Goal: Task Accomplishment & Management: Use online tool/utility

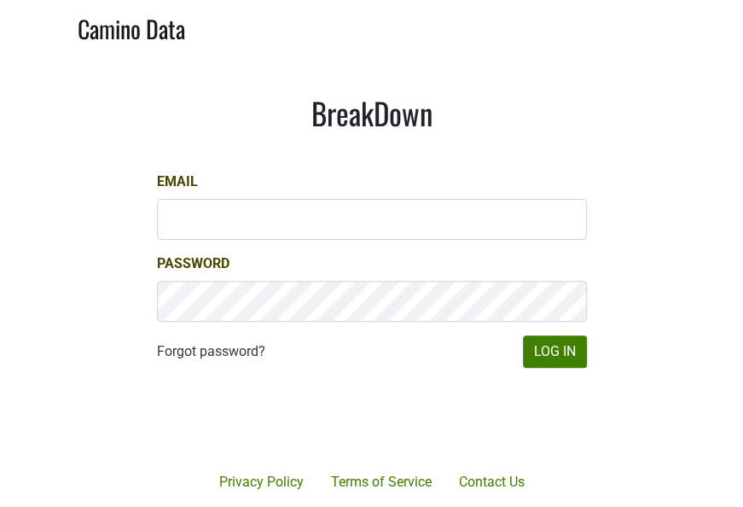
click at [589, 370] on div at bounding box center [434, 419] width 350 height 195
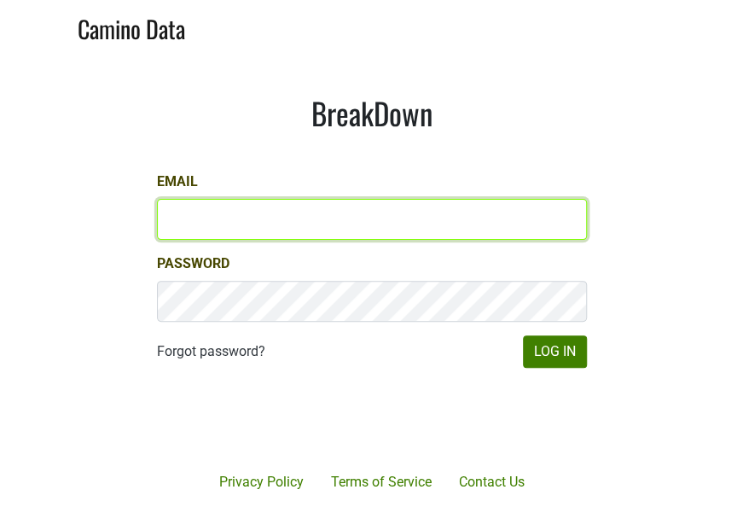
click at [408, 227] on input "Email" at bounding box center [372, 219] width 430 height 41
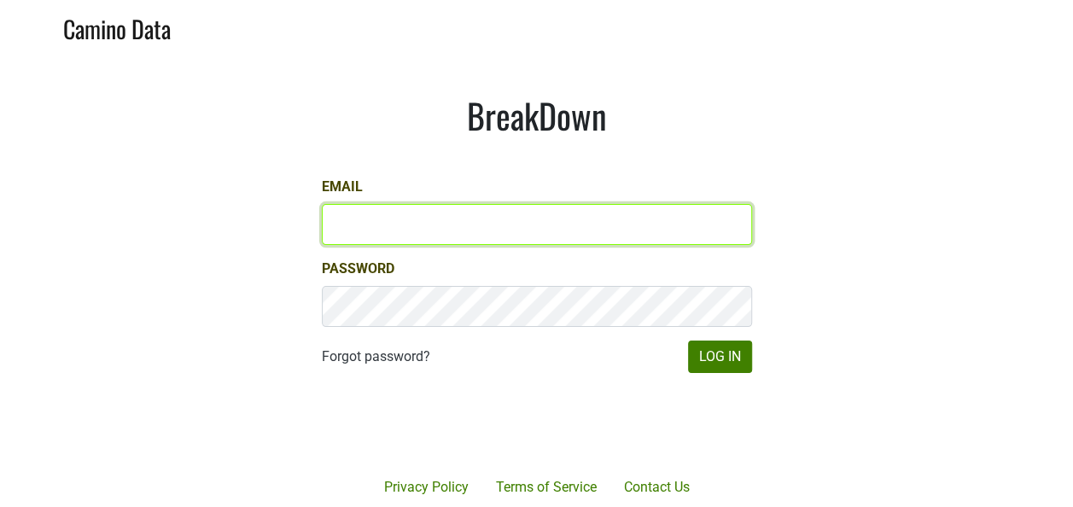
click at [575, 220] on input "Email" at bounding box center [537, 224] width 430 height 41
type input "keith@poggiocosta.com"
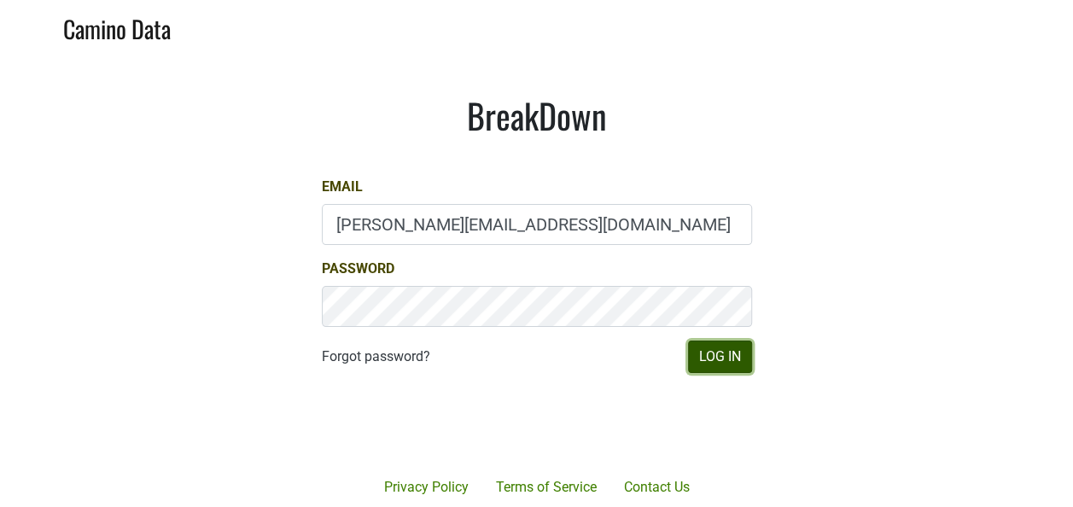
click at [716, 358] on button "Log In" at bounding box center [720, 357] width 64 height 32
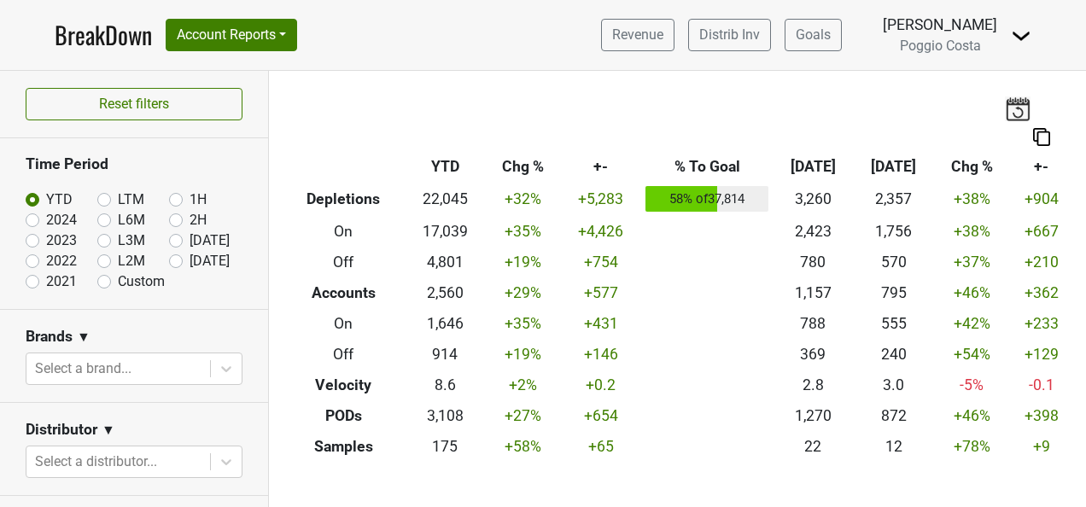
click at [189, 262] on label "[DATE]" at bounding box center [209, 261] width 40 height 20
click at [169, 262] on input "[DATE]" at bounding box center [203, 259] width 68 height 17
radio input "true"
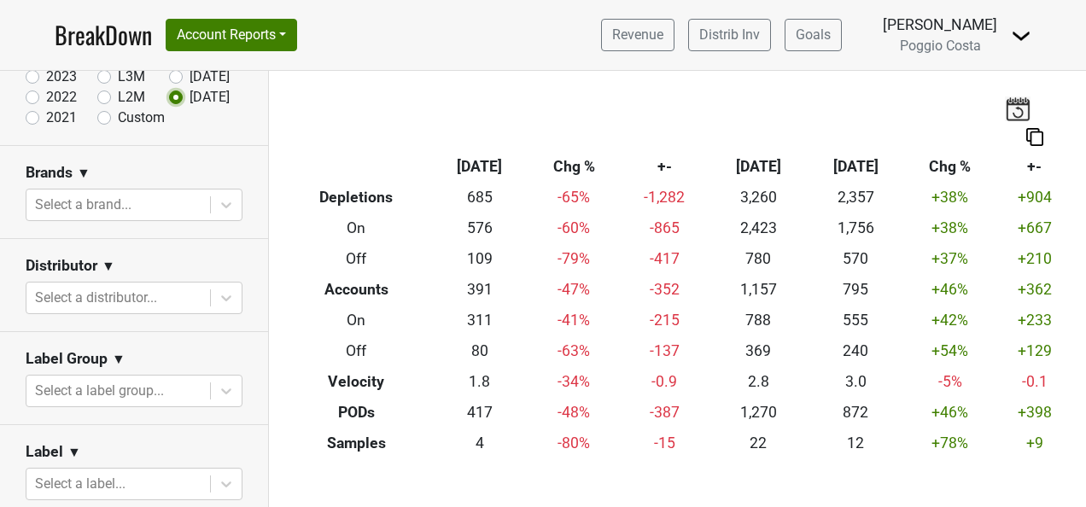
scroll to position [171, 0]
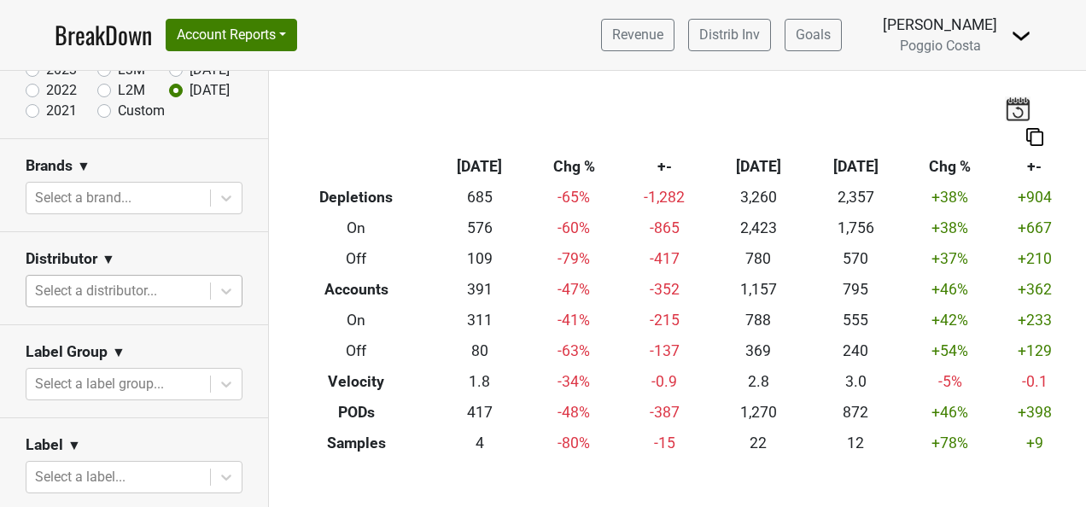
click at [176, 287] on div at bounding box center [118, 291] width 166 height 24
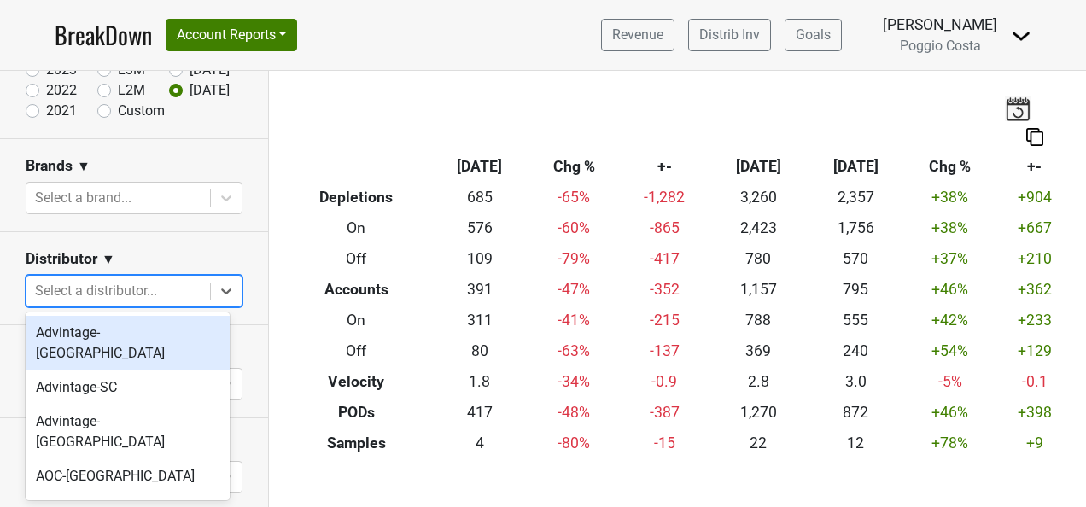
click at [159, 330] on div "Advintage-[GEOGRAPHIC_DATA]" at bounding box center [128, 343] width 204 height 55
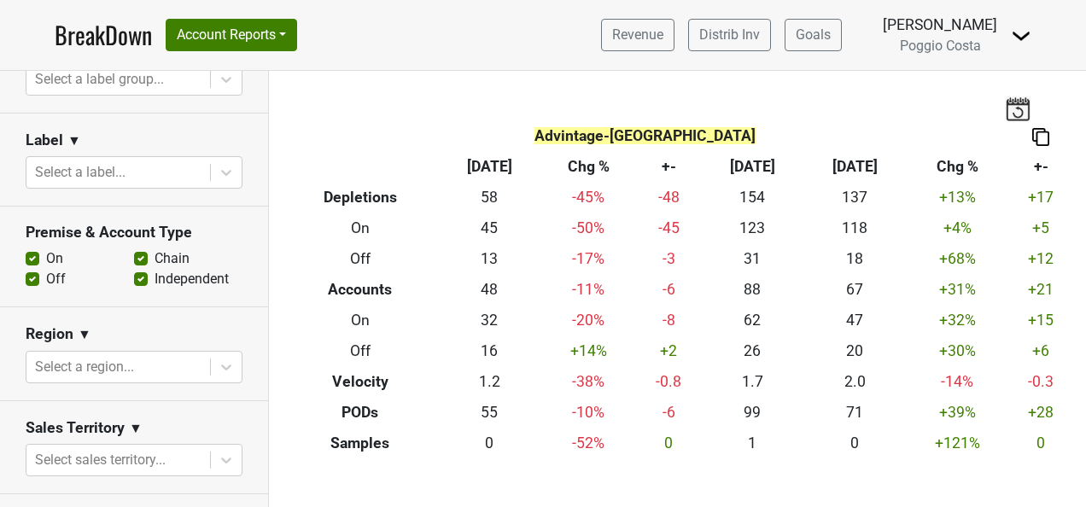
scroll to position [597, 0]
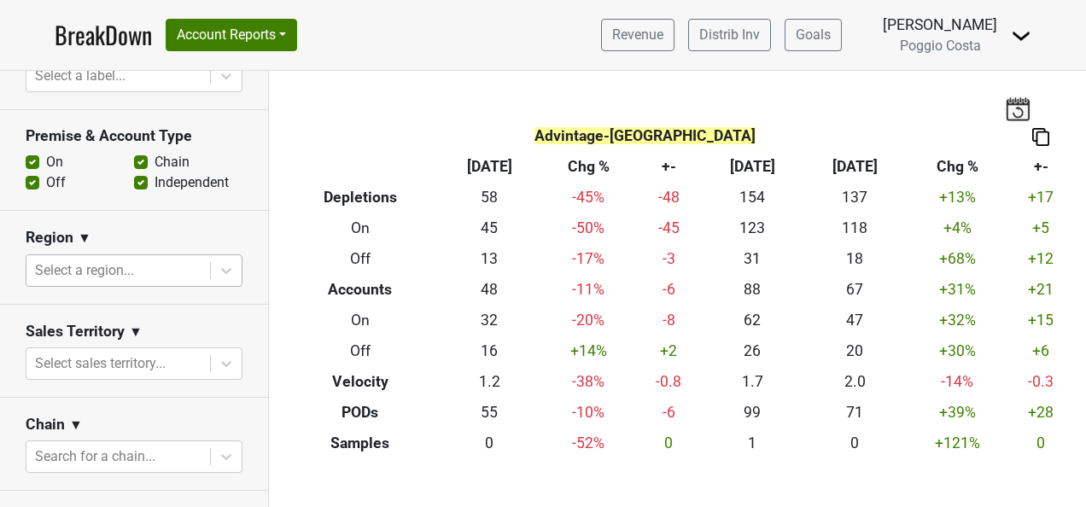
click at [155, 259] on div at bounding box center [118, 271] width 166 height 24
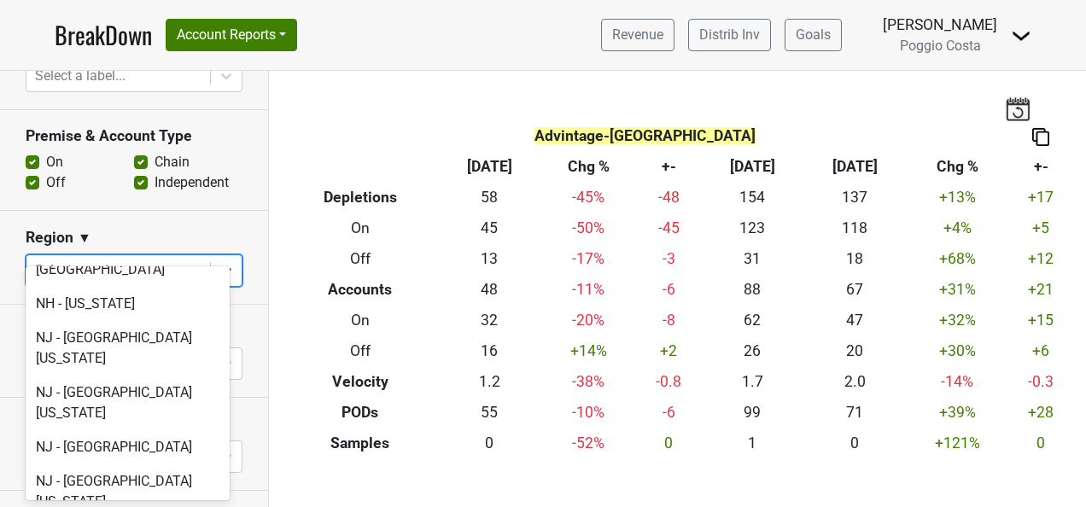
scroll to position [3585, 0]
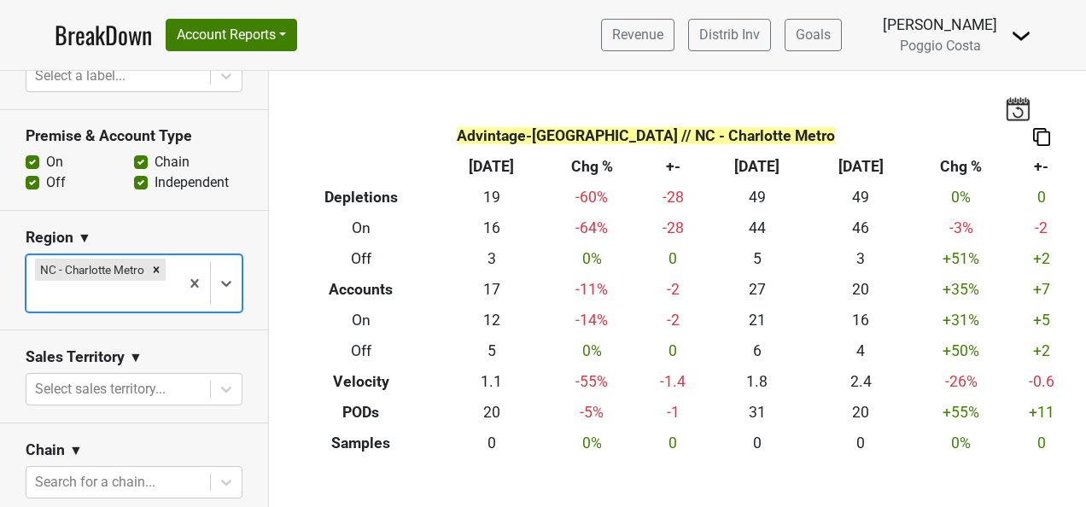
click at [82, 284] on div at bounding box center [103, 296] width 136 height 24
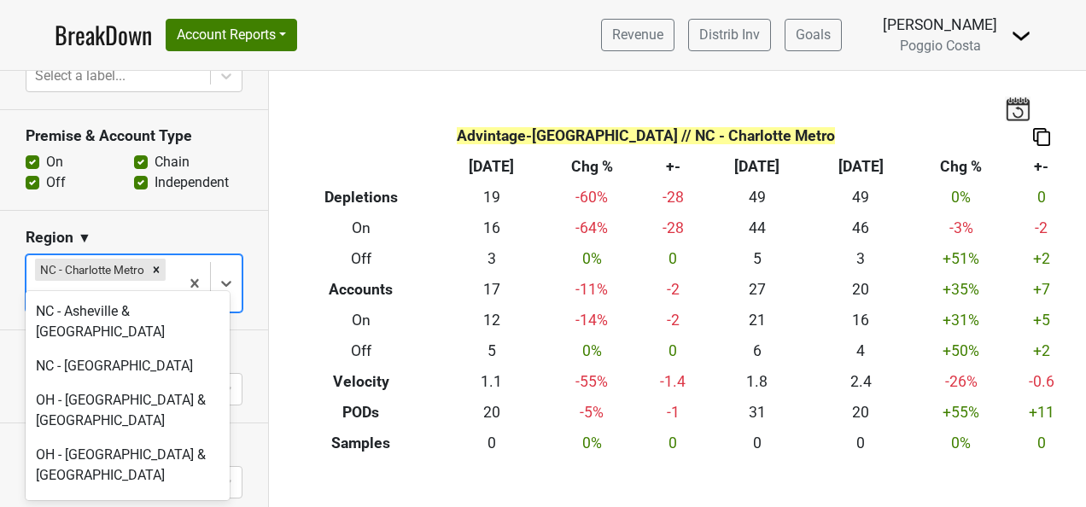
scroll to position [4182, 0]
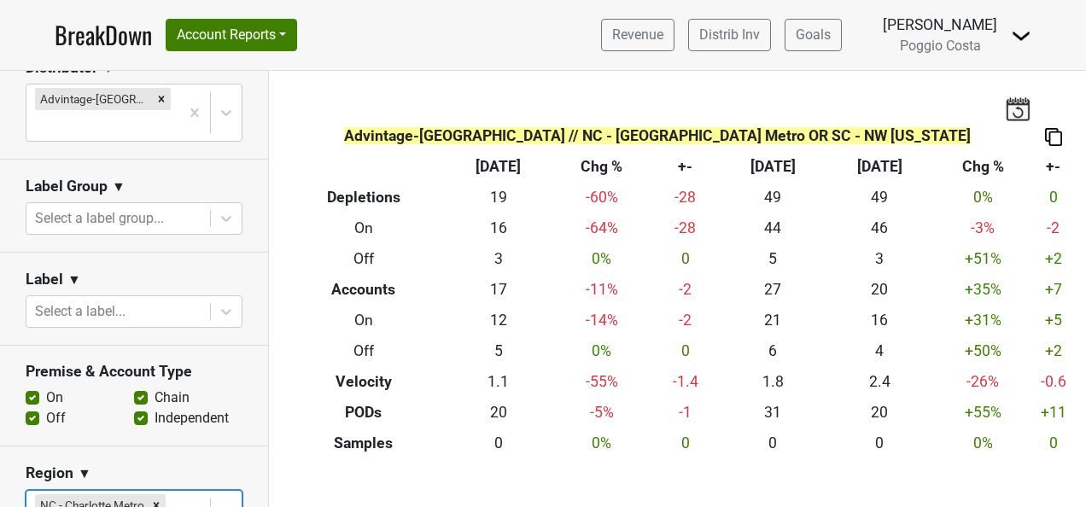
scroll to position [256, 0]
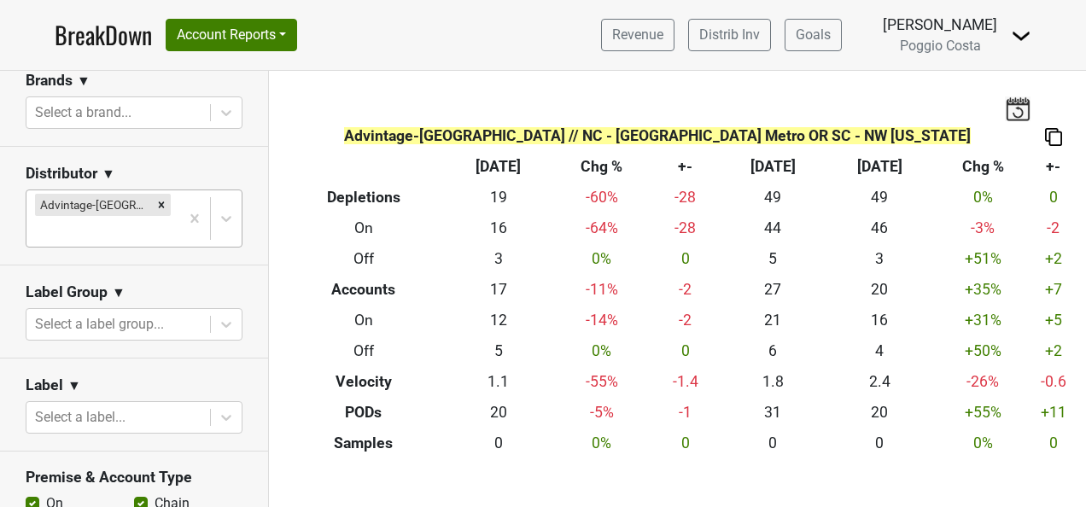
click at [147, 219] on div at bounding box center [103, 231] width 136 height 24
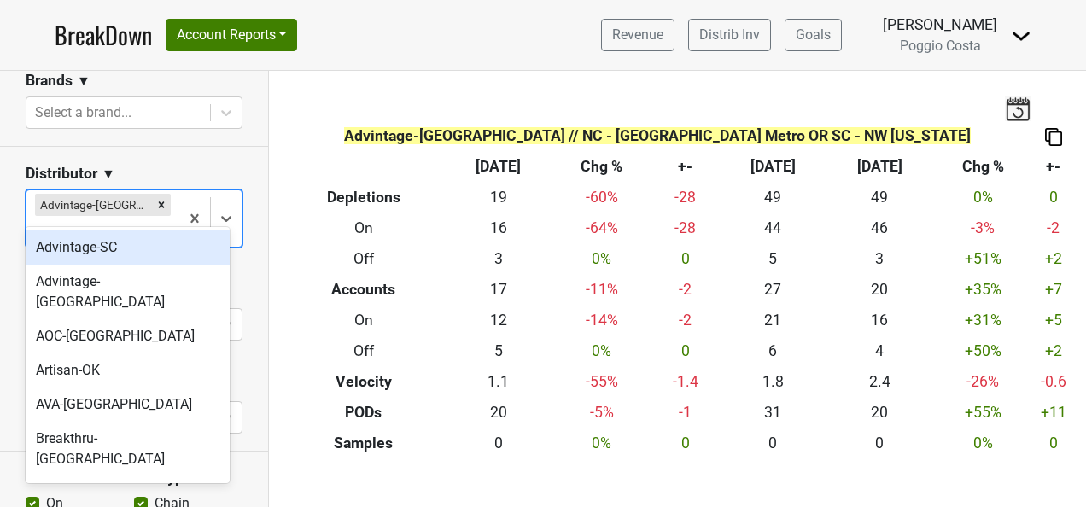
click at [144, 251] on div "Advintage-SC" at bounding box center [128, 247] width 204 height 34
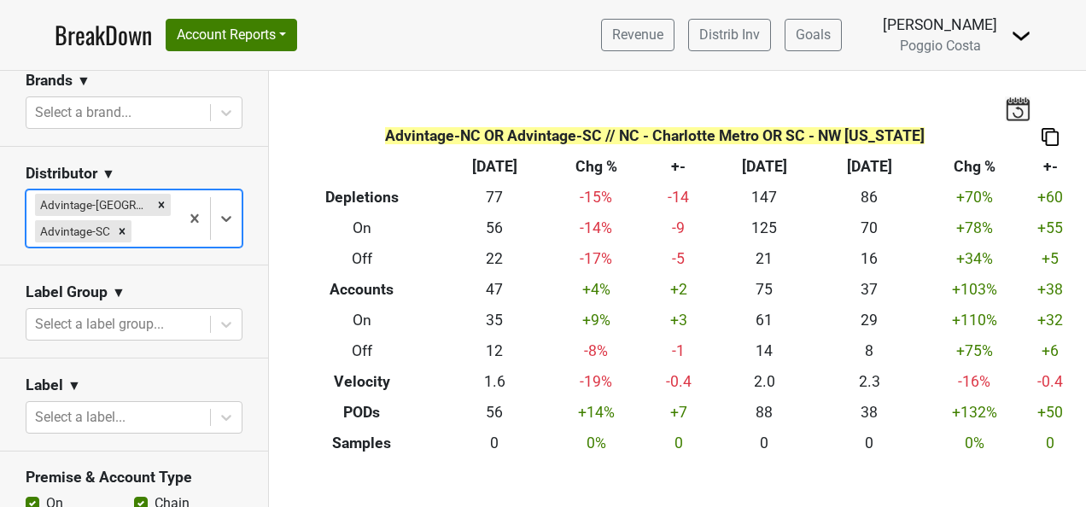
click at [145, 235] on div at bounding box center [153, 231] width 36 height 24
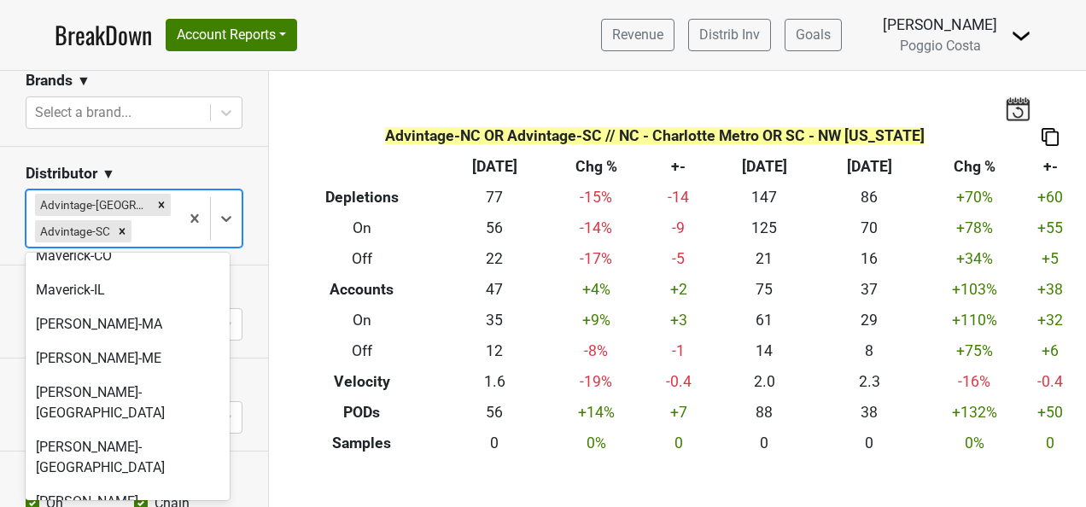
scroll to position [545, 0]
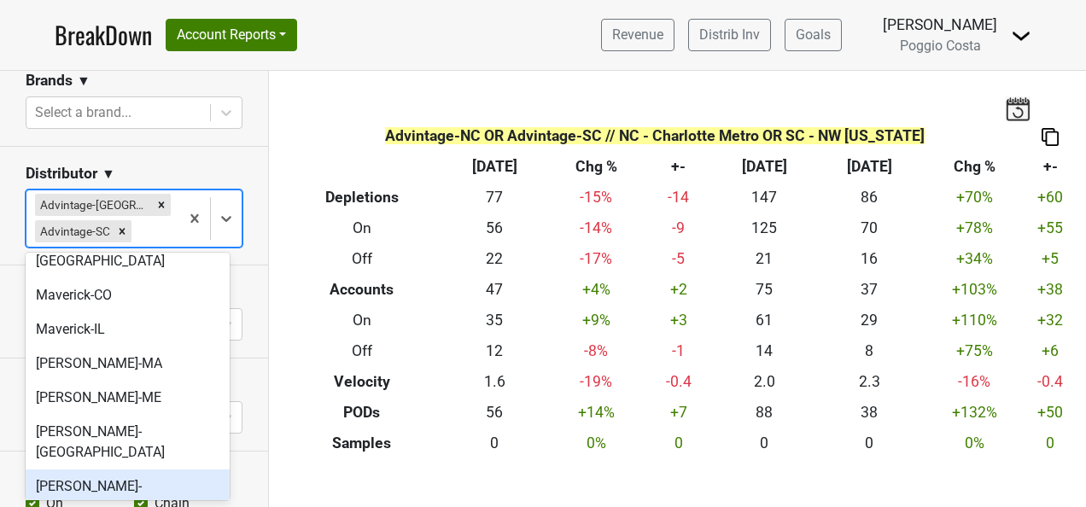
click at [160, 469] on div "[PERSON_NAME]-[GEOGRAPHIC_DATA]" at bounding box center [128, 496] width 204 height 55
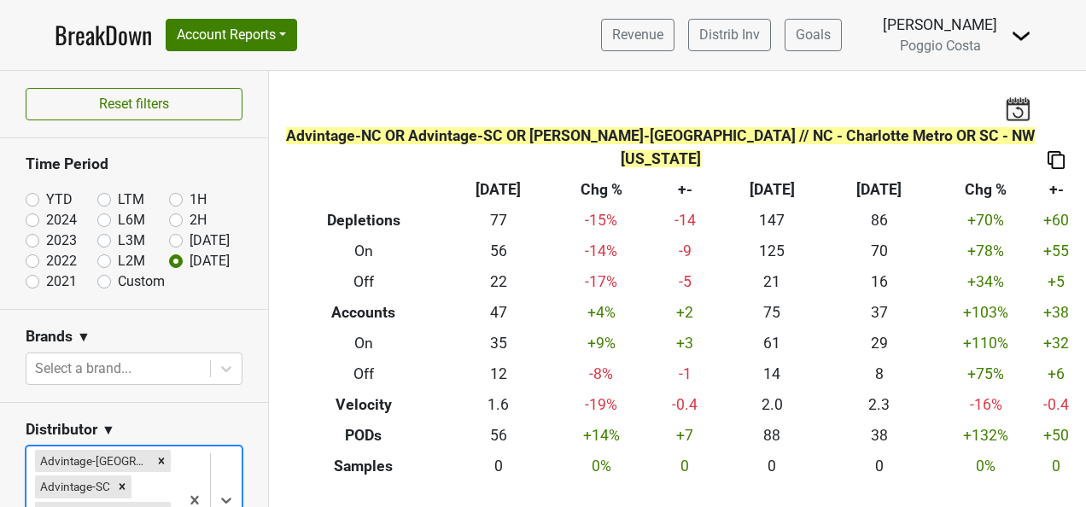
scroll to position [85, 0]
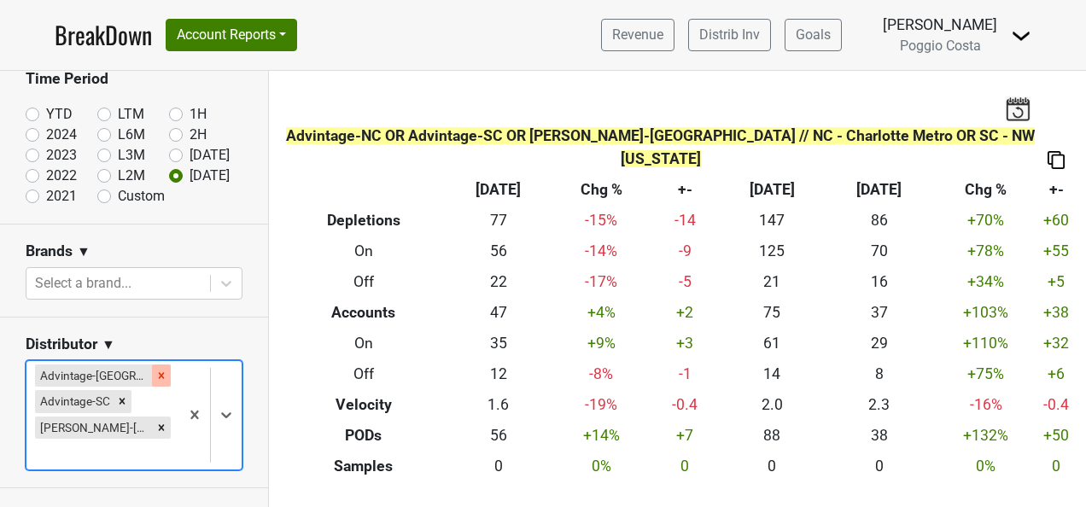
click at [155, 376] on icon "Remove Advintage-NC" at bounding box center [161, 376] width 12 height 12
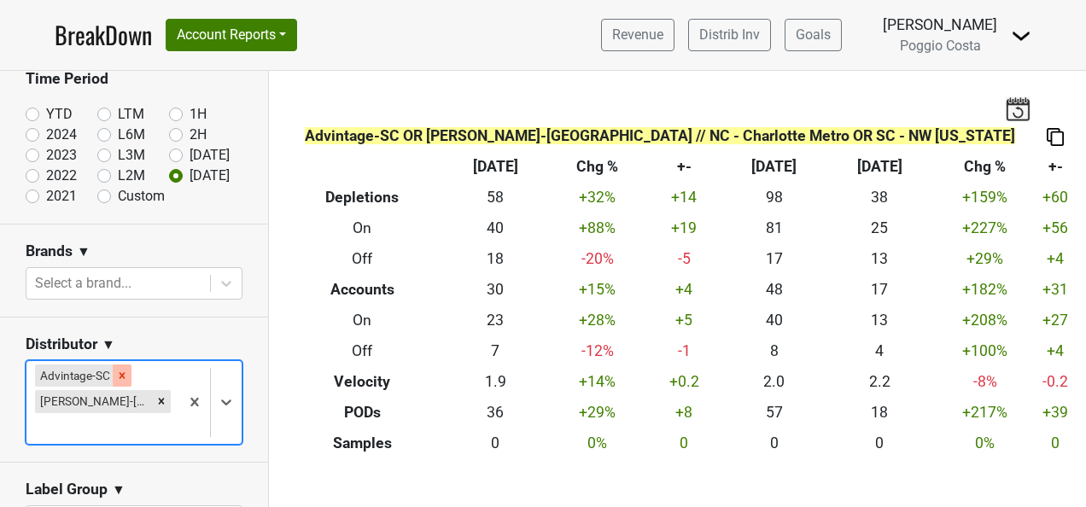
click at [119, 374] on icon "Remove Advintage-SC" at bounding box center [122, 375] width 6 height 6
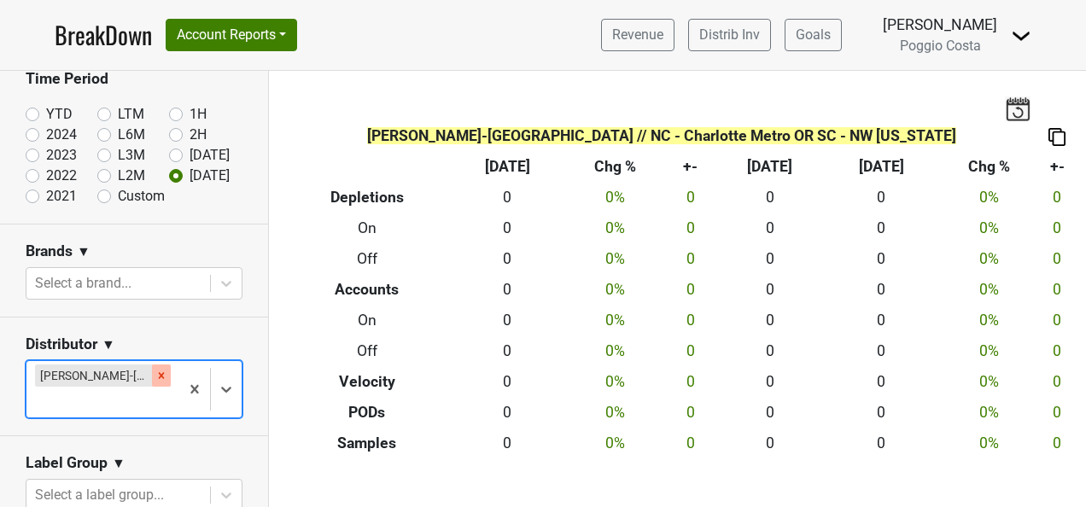
click at [155, 375] on icon "Remove MS Walker-NJ" at bounding box center [161, 376] width 12 height 12
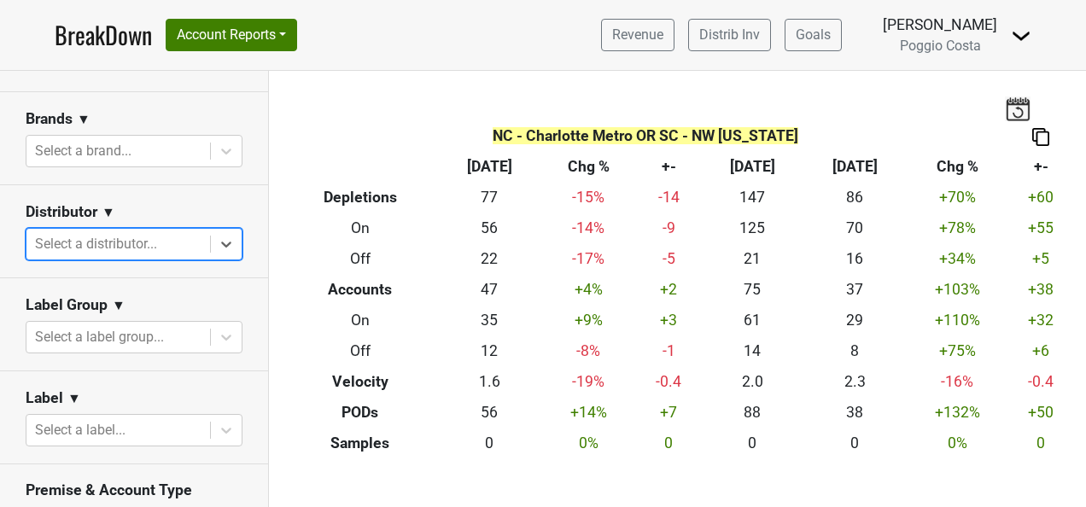
scroll to position [427, 0]
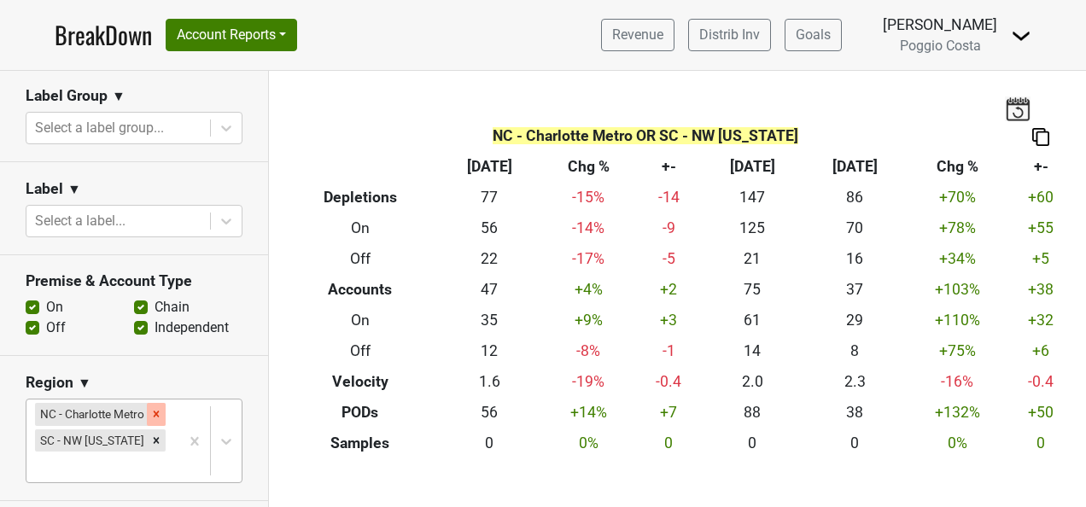
click at [151, 411] on icon "Remove NC - Charlotte Metro" at bounding box center [156, 414] width 12 height 12
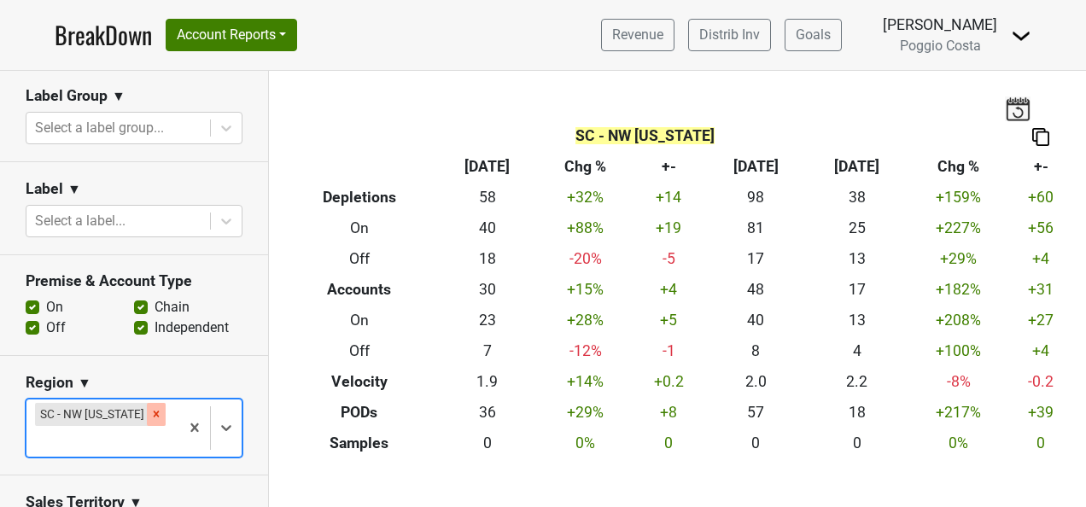
click at [150, 417] on icon "Remove SC - NW South Carolina" at bounding box center [156, 414] width 12 height 12
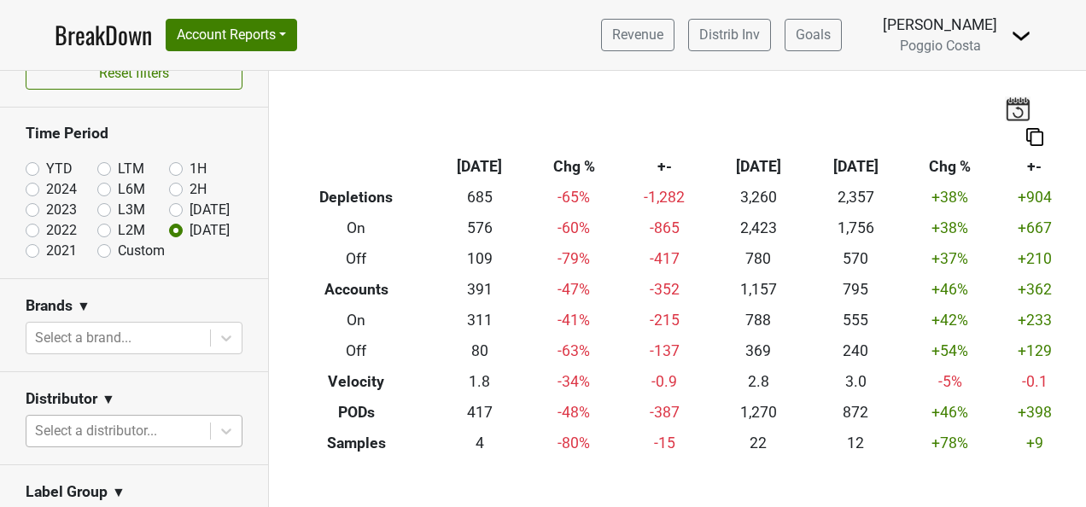
scroll to position [0, 0]
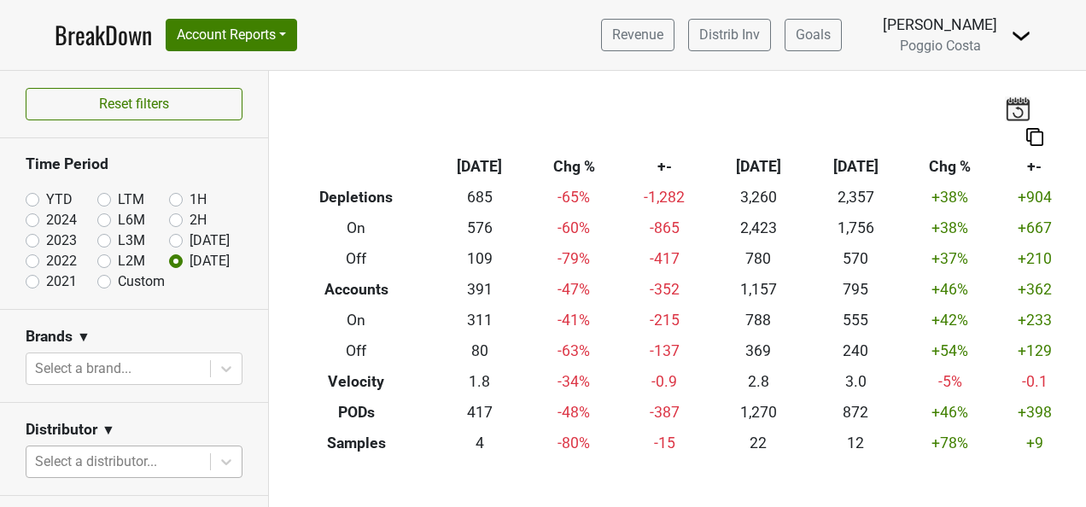
click at [46, 195] on label "YTD" at bounding box center [59, 199] width 26 height 20
click at [26, 195] on input "YTD" at bounding box center [60, 197] width 68 height 17
radio input "true"
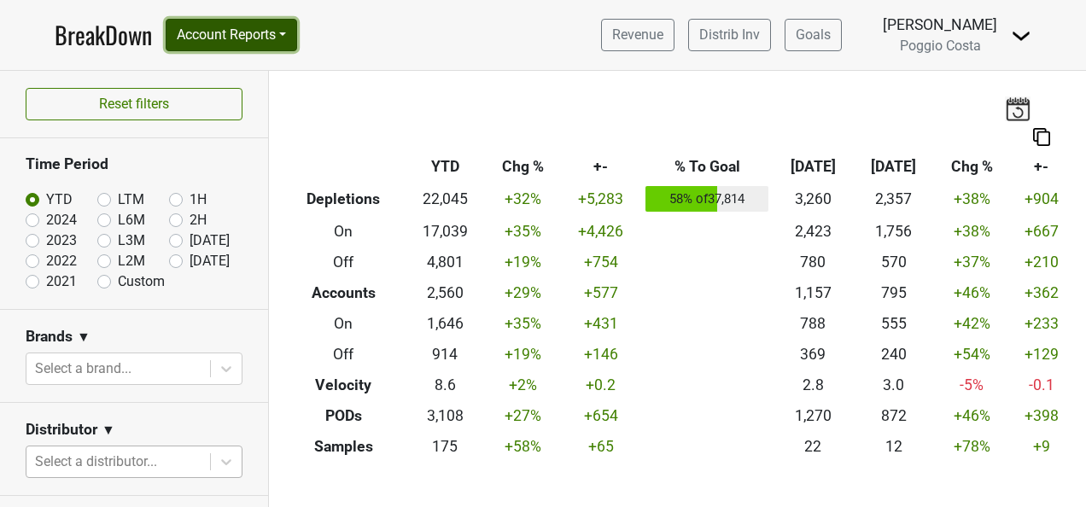
click at [231, 27] on button "Account Reports" at bounding box center [231, 35] width 131 height 32
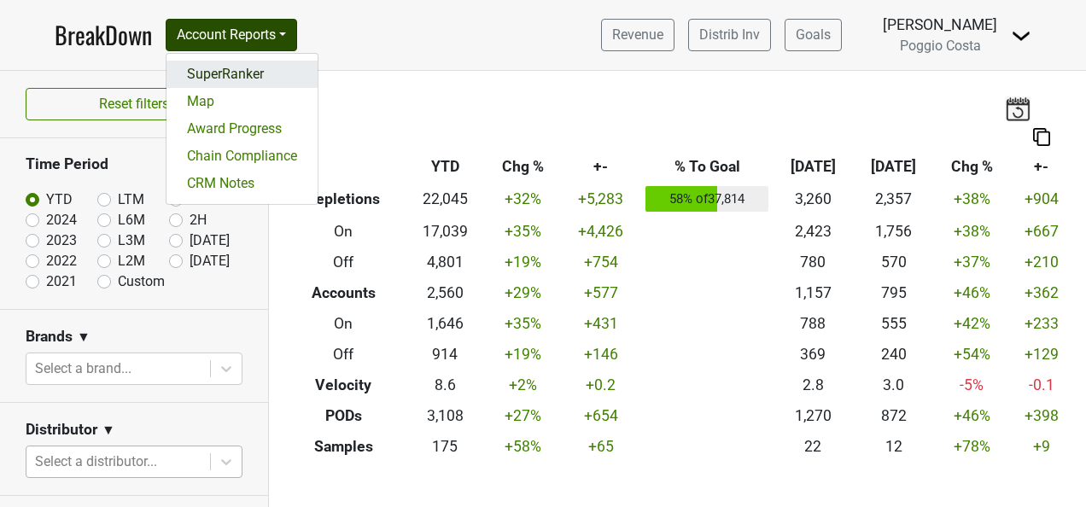
click at [230, 82] on link "SuperRanker" at bounding box center [241, 74] width 151 height 27
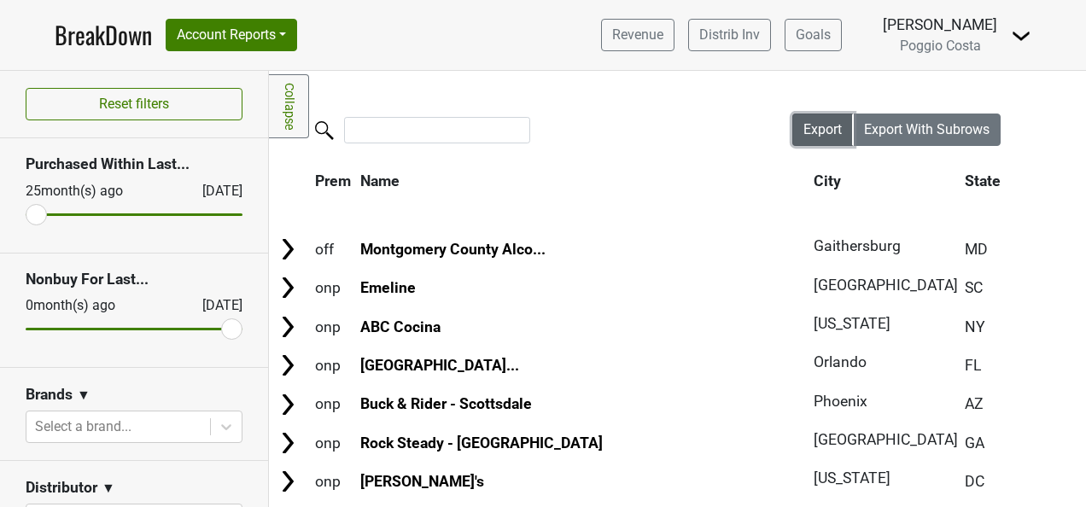
click at [803, 136] on span "Export" at bounding box center [822, 129] width 38 height 16
